Goal: Task Accomplishment & Management: Manage account settings

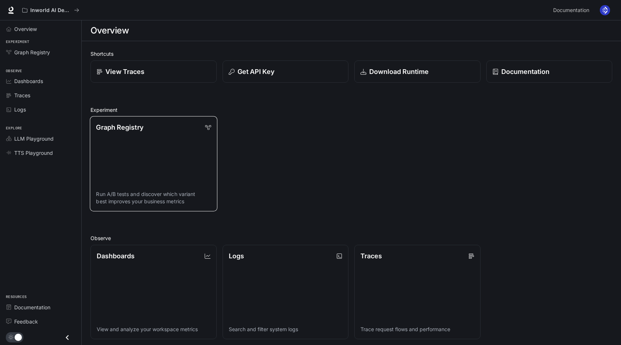
click at [142, 164] on link "Graph Registry Run A/B tests and discover which variant best improves your busi…" at bounding box center [153, 164] width 127 height 96
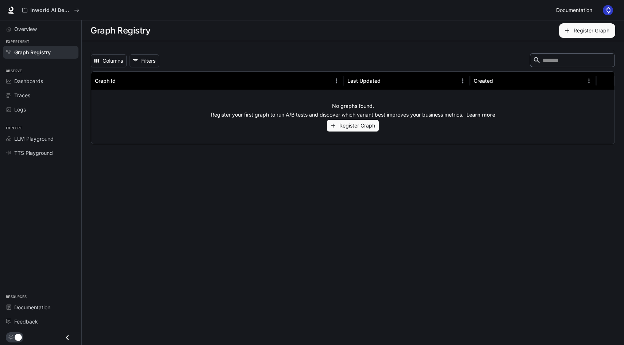
click at [592, 13] on span "Documentation" at bounding box center [574, 10] width 36 height 9
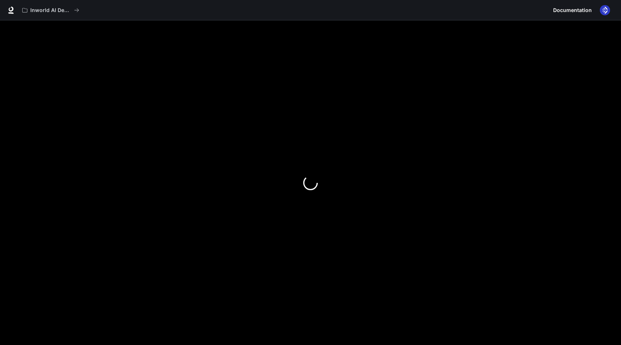
click at [602, 11] on img "button" at bounding box center [605, 10] width 10 height 10
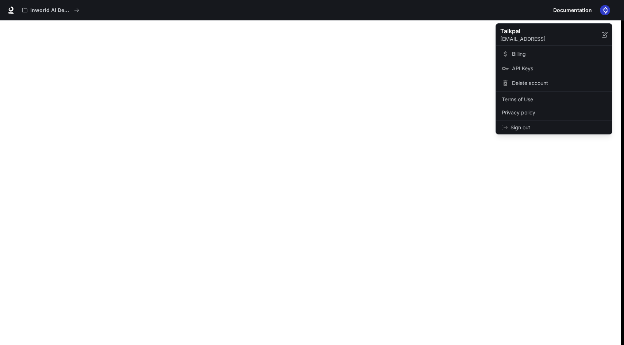
click at [535, 55] on span "Billing" at bounding box center [559, 53] width 94 height 7
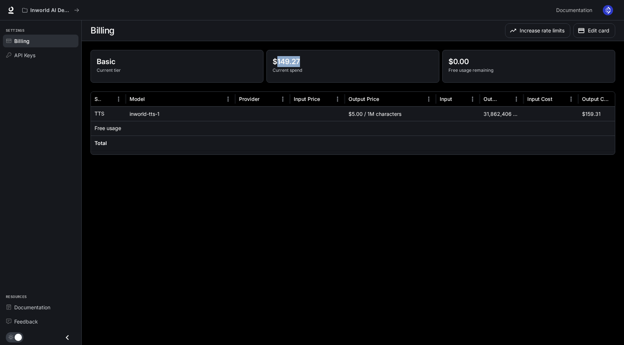
drag, startPoint x: 276, startPoint y: 59, endPoint x: 313, endPoint y: 59, distance: 36.8
click at [314, 59] on p "$149.27" at bounding box center [352, 61] width 160 height 11
click at [279, 243] on main "Billing Increase rate limits Edit card Basic Current tier $149.27 Current spend…" at bounding box center [353, 182] width 542 height 325
click at [345, 61] on p "$149.41" at bounding box center [352, 61] width 160 height 11
